Goal: Transaction & Acquisition: Subscribe to service/newsletter

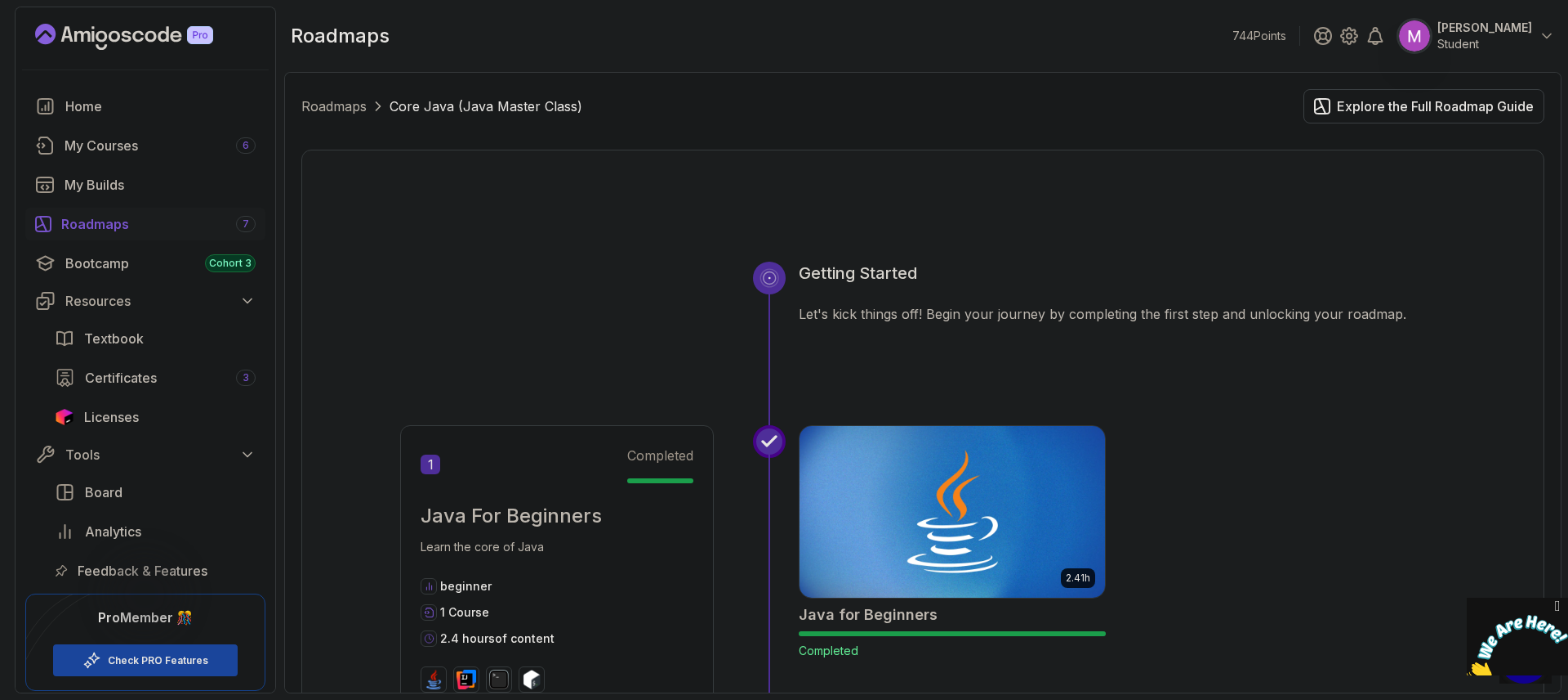
scroll to position [1449, 0]
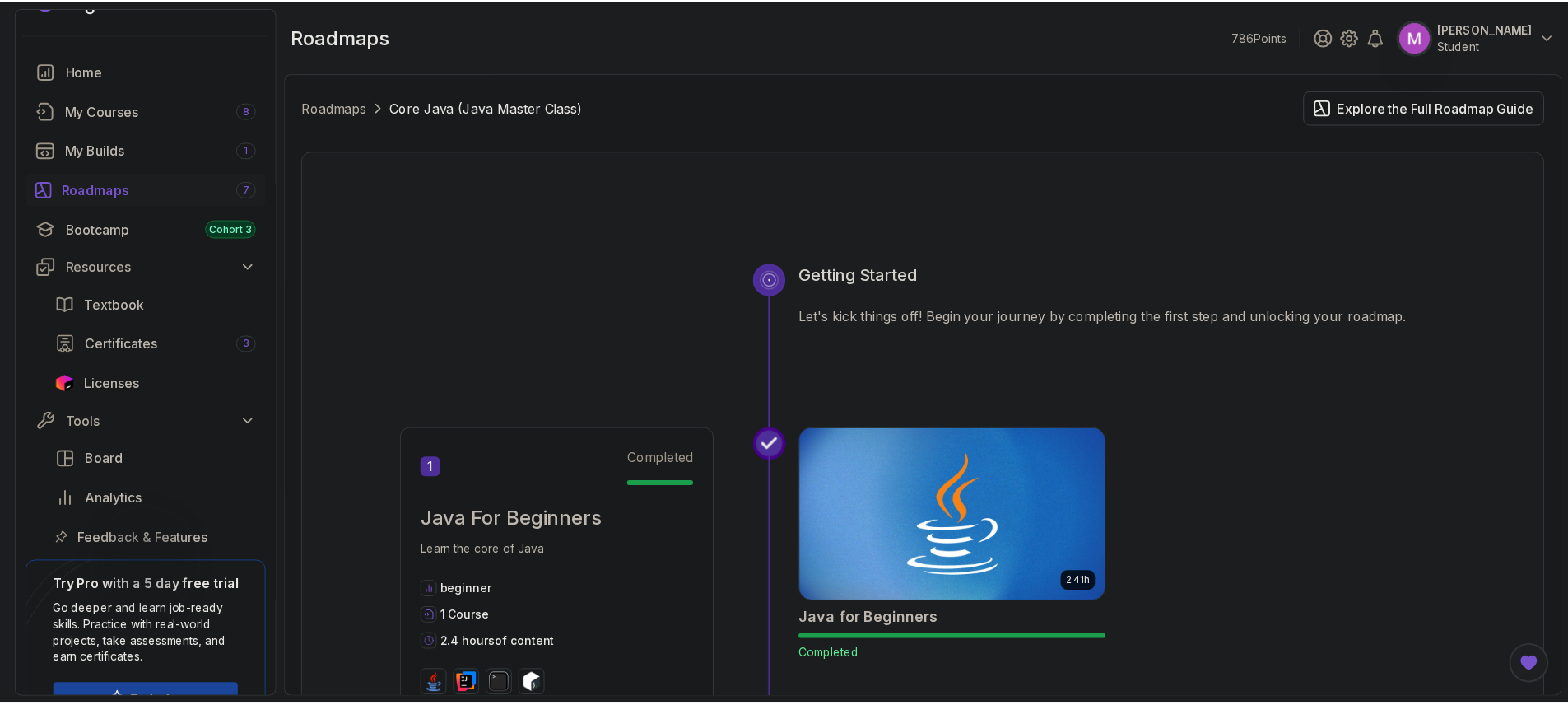
scroll to position [80, 0]
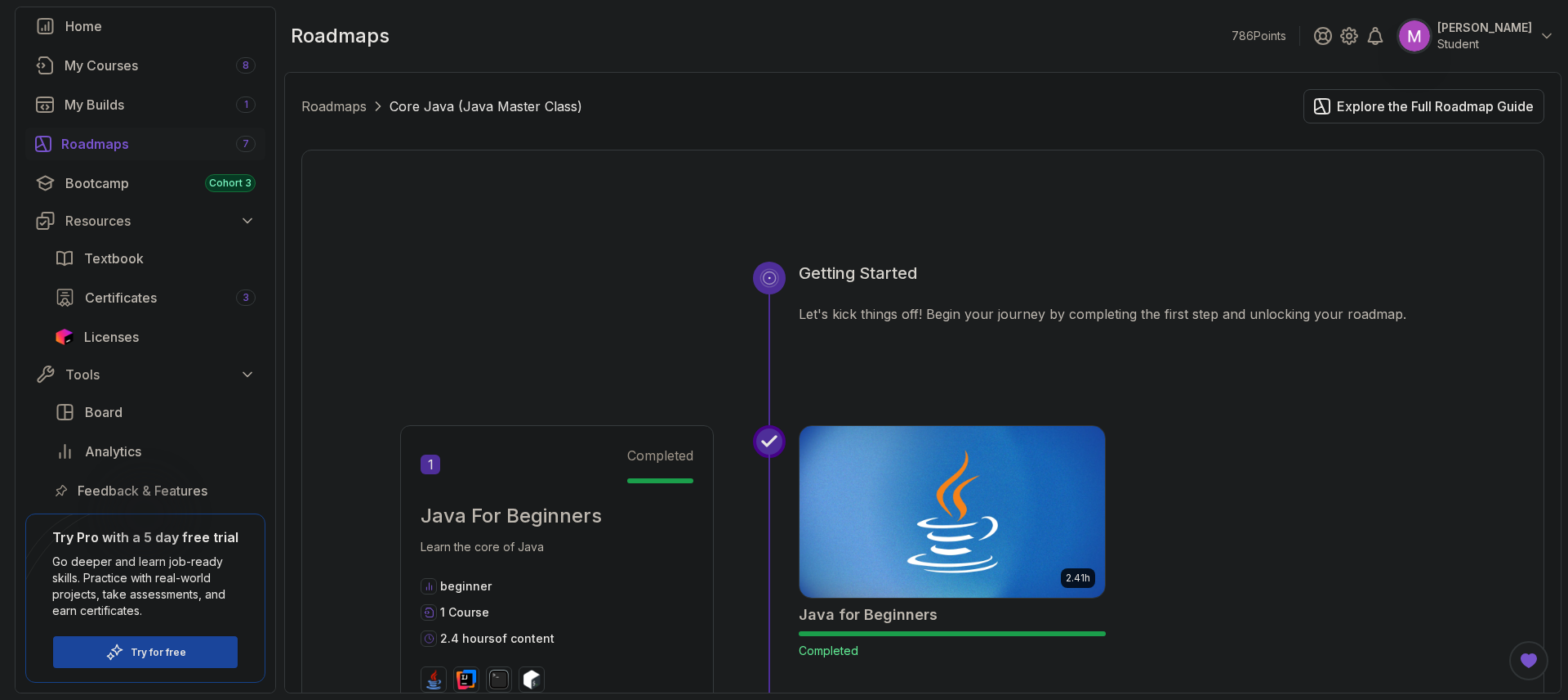
click at [171, 647] on p "Try for free" at bounding box center [159, 652] width 56 height 13
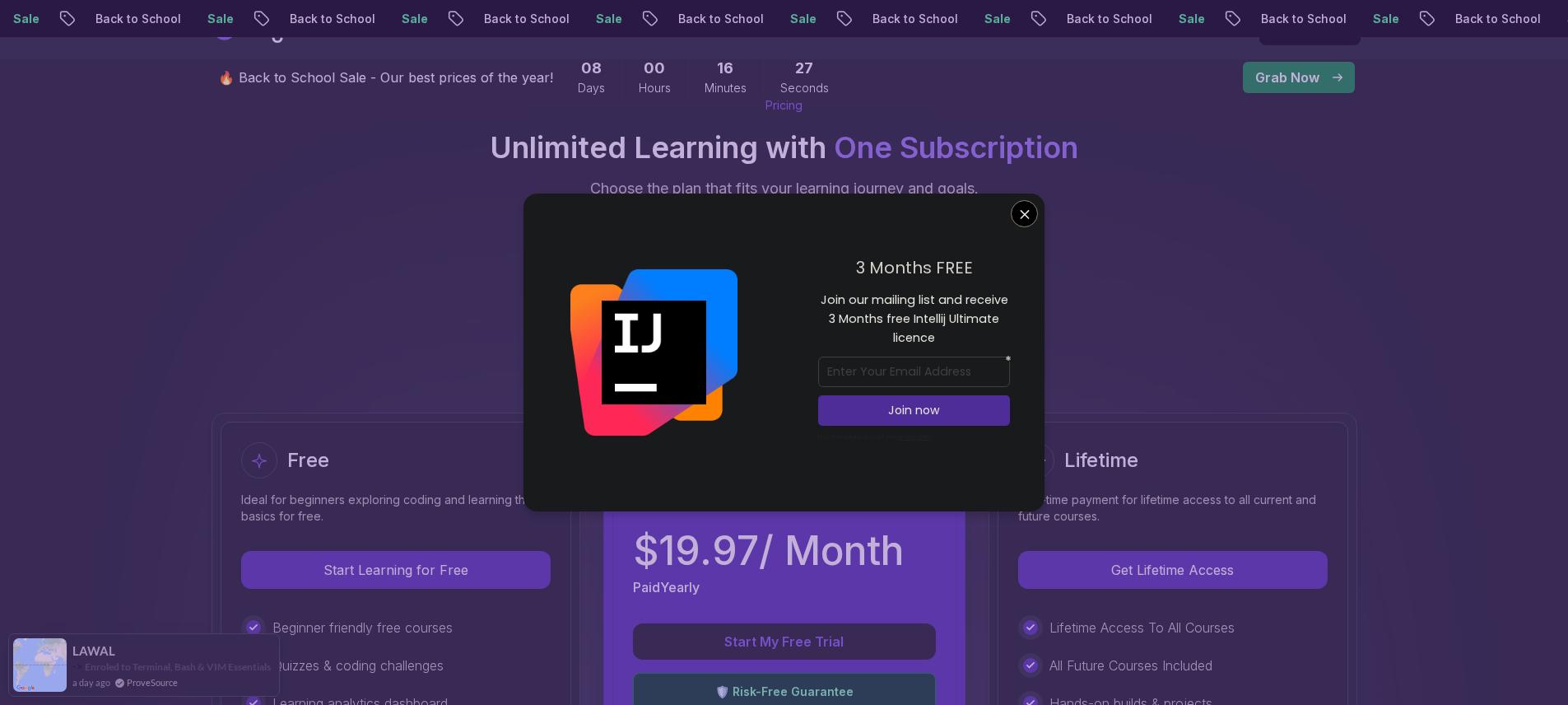
scroll to position [269, 0]
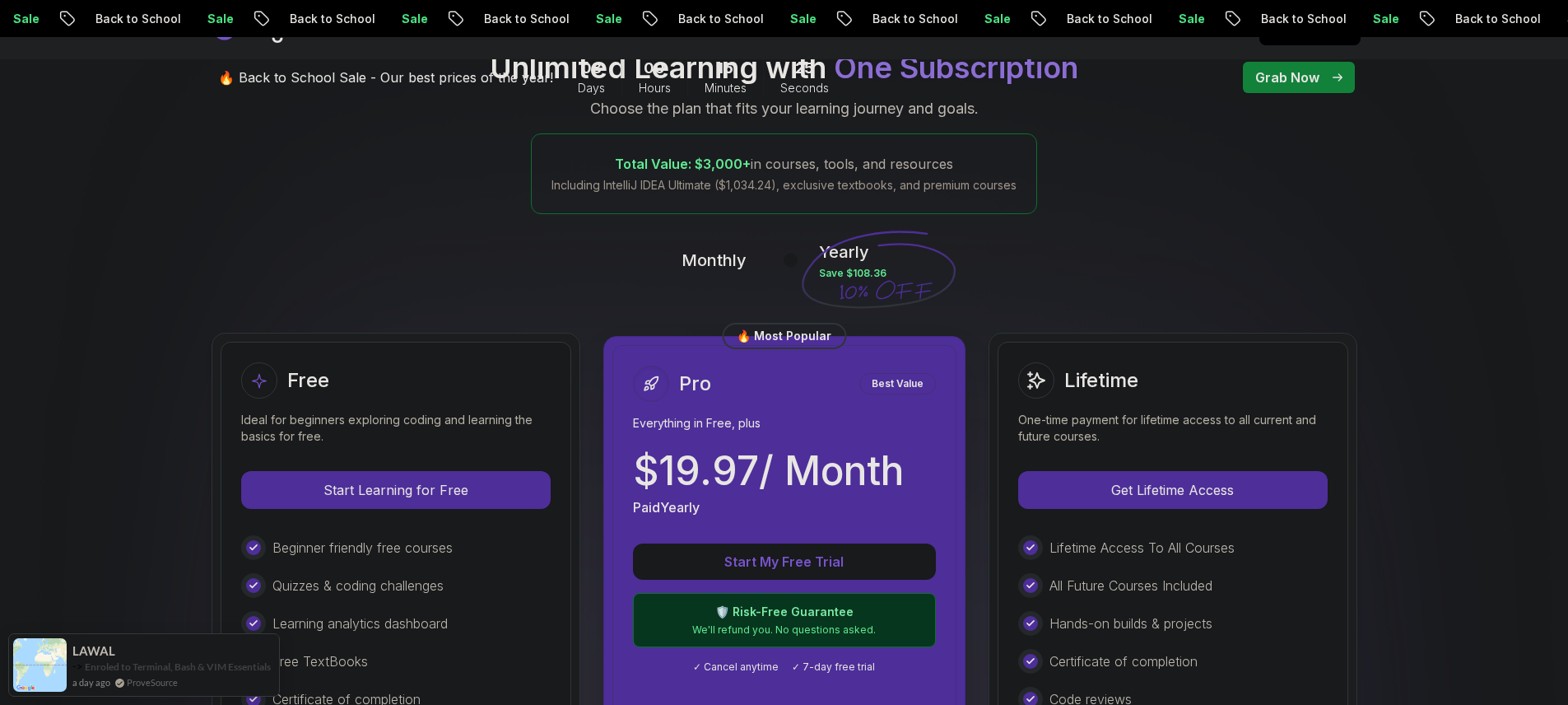
click at [779, 265] on button at bounding box center [782, 260] width 34 height 18
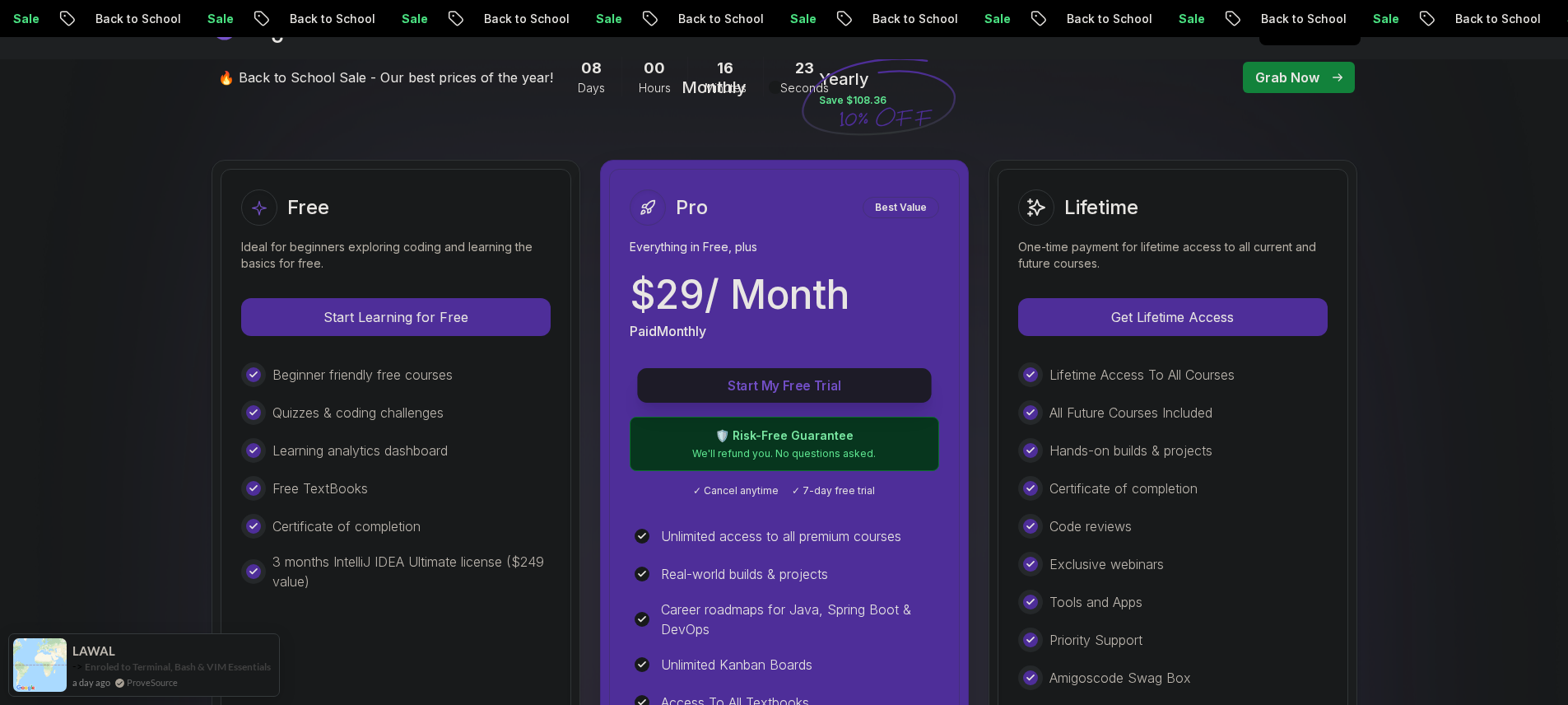
scroll to position [442, 0]
click at [801, 393] on p "Start My Free Trial" at bounding box center [784, 385] width 257 height 18
